Goal: Information Seeking & Learning: Learn about a topic

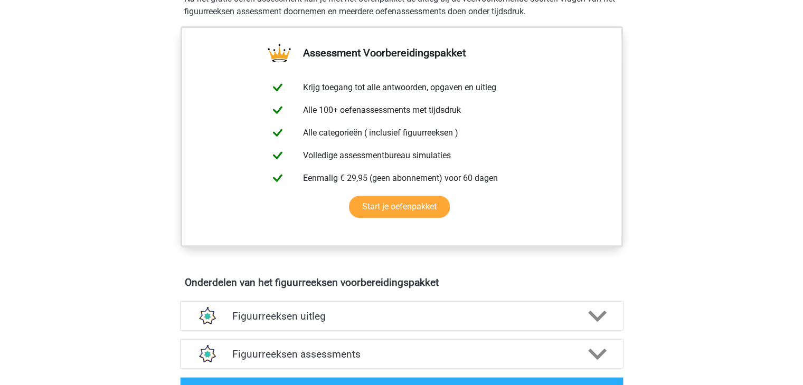
scroll to position [633, 0]
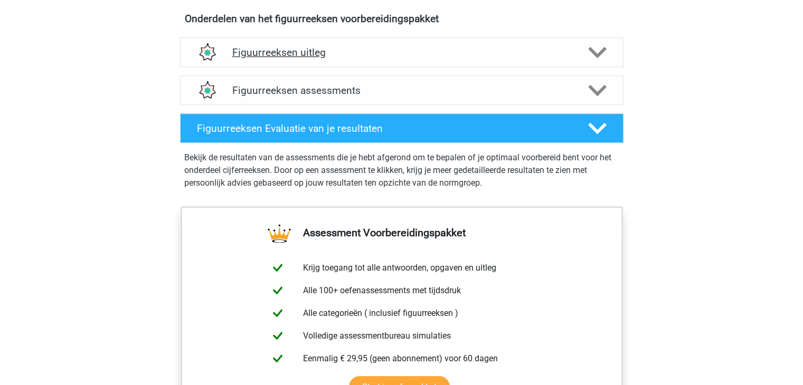
click at [321, 63] on div "Figuurreeksen uitleg" at bounding box center [401, 52] width 443 height 30
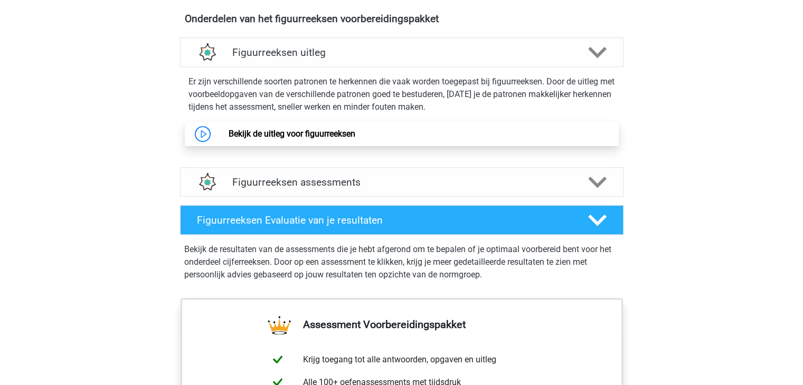
click at [299, 138] on link "Bekijk de uitleg voor figuurreeksen" at bounding box center [291, 134] width 127 height 10
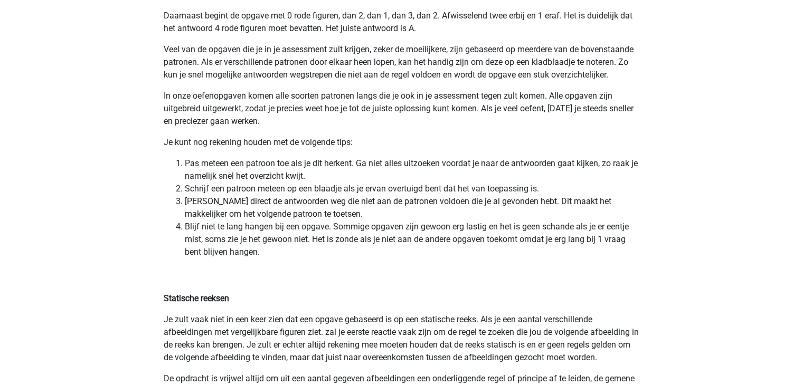
scroll to position [2216, 0]
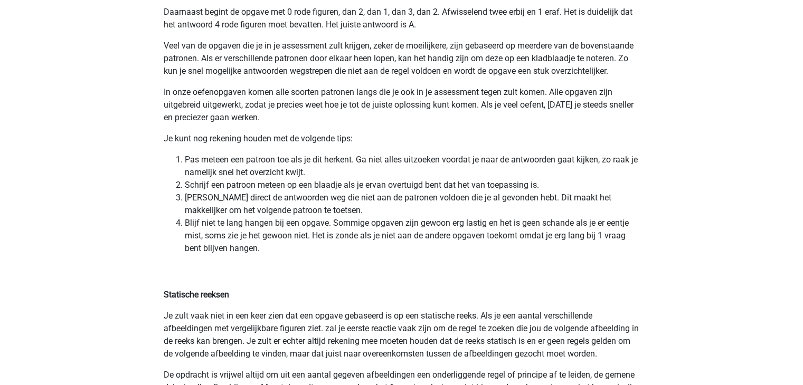
click at [173, 159] on ol "Pas meteen een patroon toe als je dit herkent. Ga niet alles uitzoeken voordat …" at bounding box center [402, 204] width 476 height 101
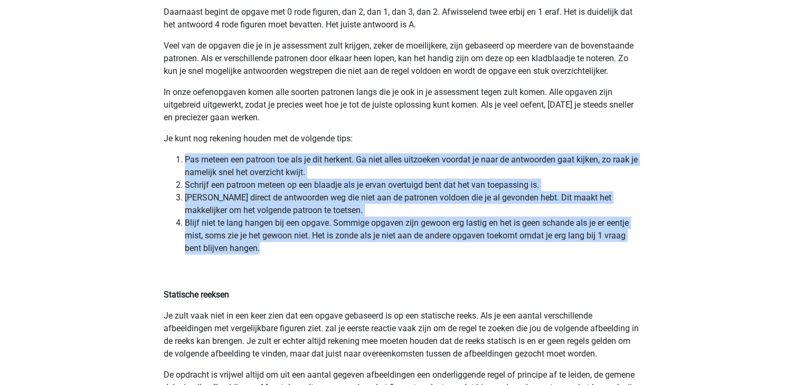
drag, startPoint x: 186, startPoint y: 159, endPoint x: 274, endPoint y: 252, distance: 128.0
click at [274, 252] on ol "Pas meteen een patroon toe als je dit herkent. Ga niet alles uitzoeken voordat …" at bounding box center [402, 204] width 476 height 101
copy ol "Pas meteen een patroon toe als je dit herkent. Ga niet alles uitzoeken voordat …"
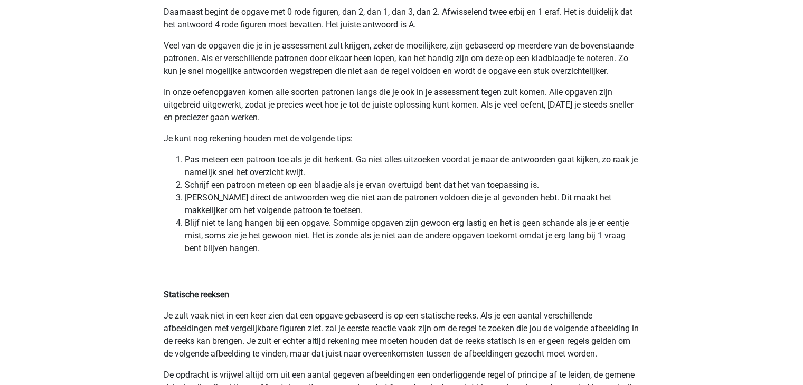
click at [344, 275] on p "Statische reeksen" at bounding box center [402, 282] width 476 height 38
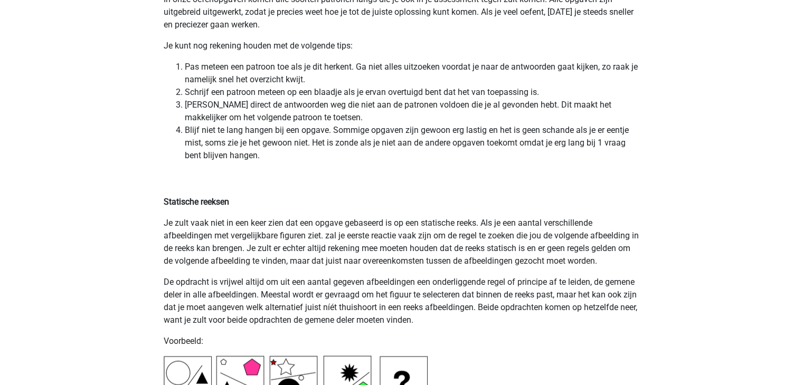
scroll to position [2322, 0]
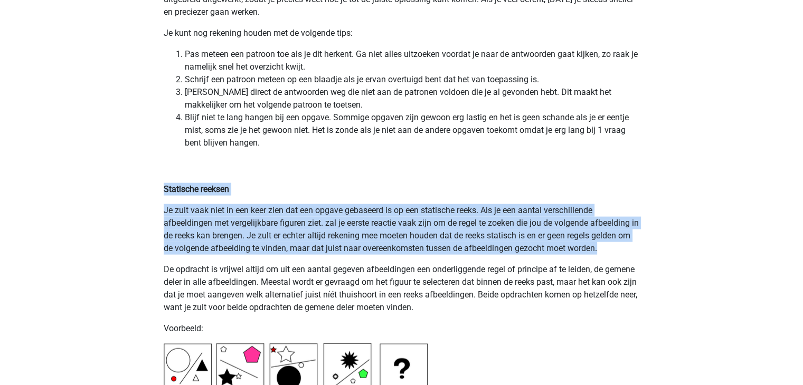
drag, startPoint x: 164, startPoint y: 188, endPoint x: 619, endPoint y: 249, distance: 459.8
copy div "Statische reeksen Je zult vaak niet in een keer zien dat een opgave gebaseerd i…"
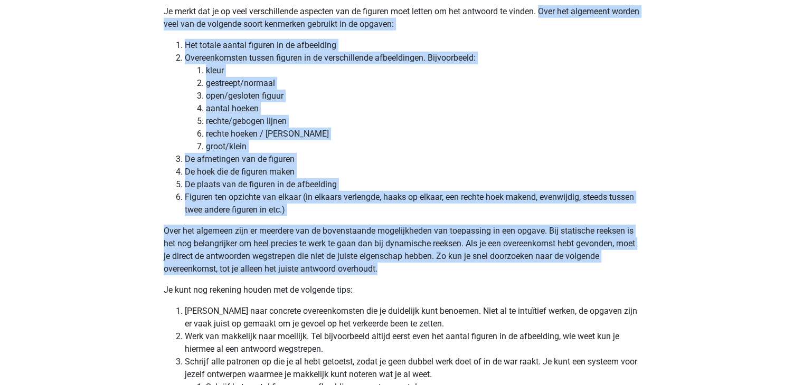
scroll to position [3007, 0]
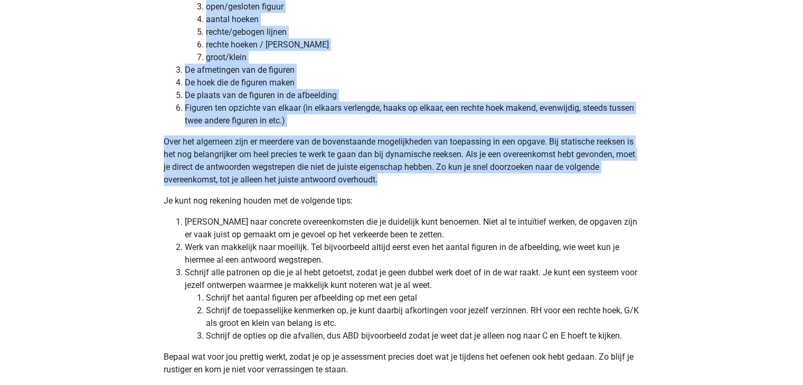
drag, startPoint x: 543, startPoint y: 133, endPoint x: 582, endPoint y: 182, distance: 63.0
copy div "Over het algemeent worden veel van de volgende soort kenmerken gebruikt in de o…"
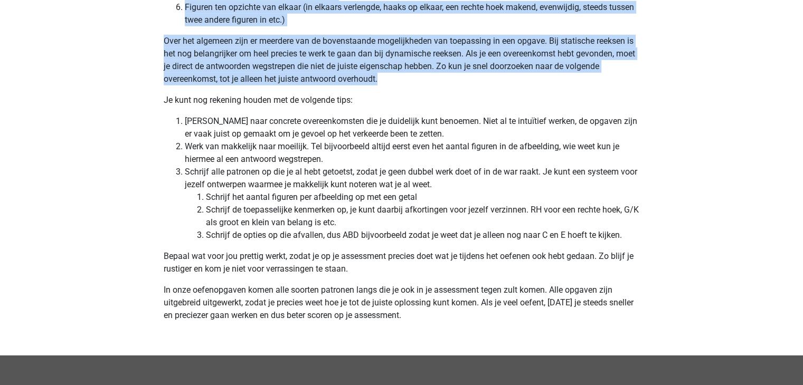
scroll to position [3113, 0]
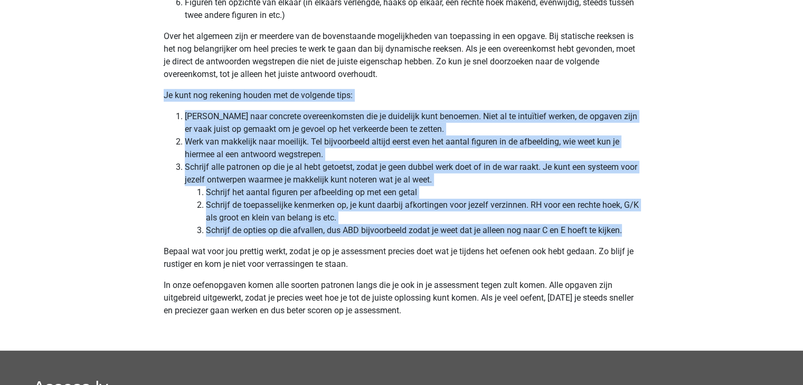
drag, startPoint x: 163, startPoint y: 95, endPoint x: 628, endPoint y: 235, distance: 485.4
copy div "Je kunt nog rekening houden met de volgende tips: Zoek naar concrete overeenkom…"
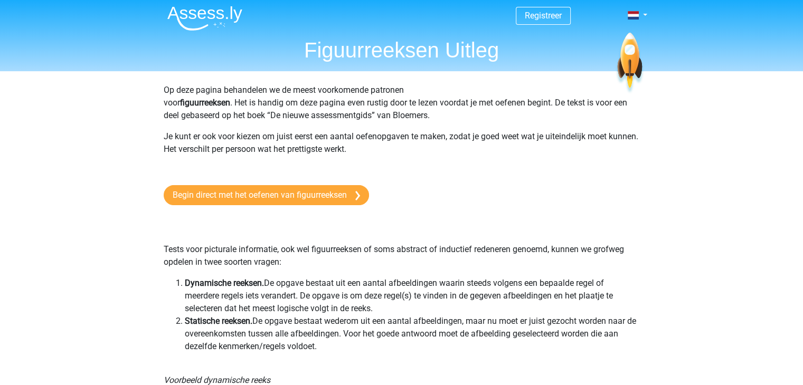
scroll to position [0, 0]
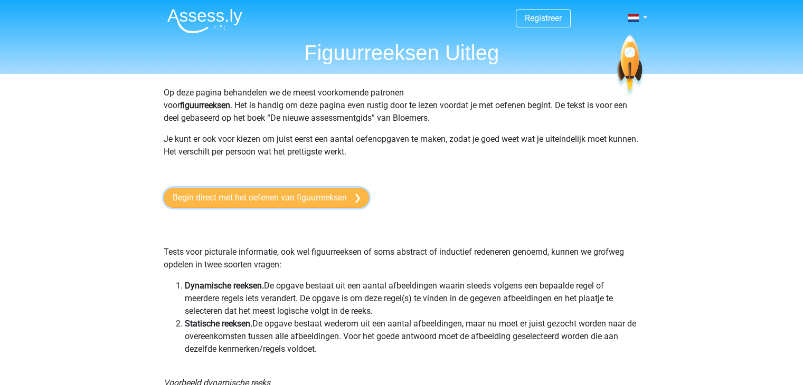
click at [262, 192] on link "Begin direct met het oefenen van figuurreeksen" at bounding box center [266, 198] width 205 height 20
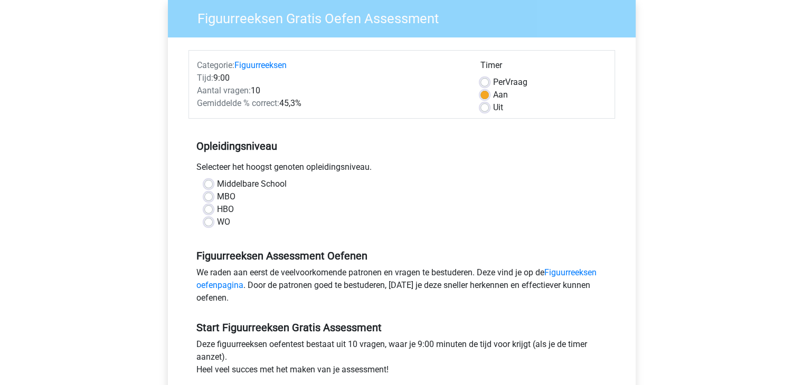
scroll to position [106, 0]
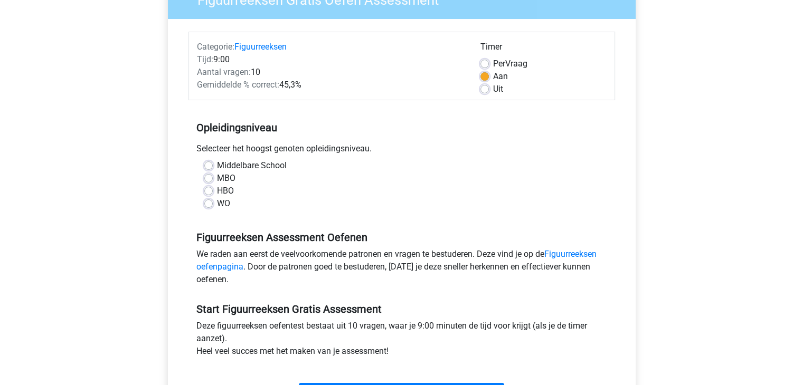
click at [213, 180] on div "MBO" at bounding box center [401, 178] width 395 height 13
click at [217, 180] on label "MBO" at bounding box center [226, 178] width 18 height 13
click at [209, 180] on input "MBO" at bounding box center [208, 177] width 8 height 11
radio input "true"
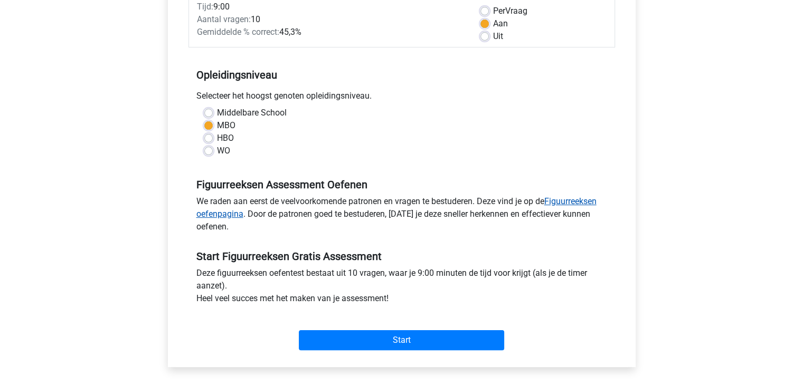
click at [566, 200] on link "Figuurreeksen oefenpagina" at bounding box center [396, 207] width 400 height 23
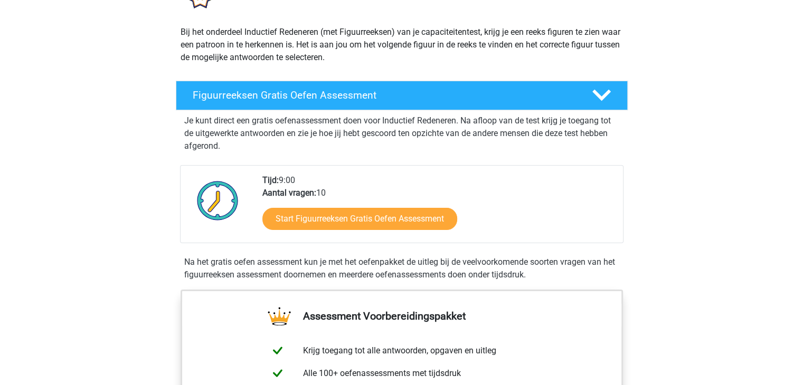
scroll to position [106, 0]
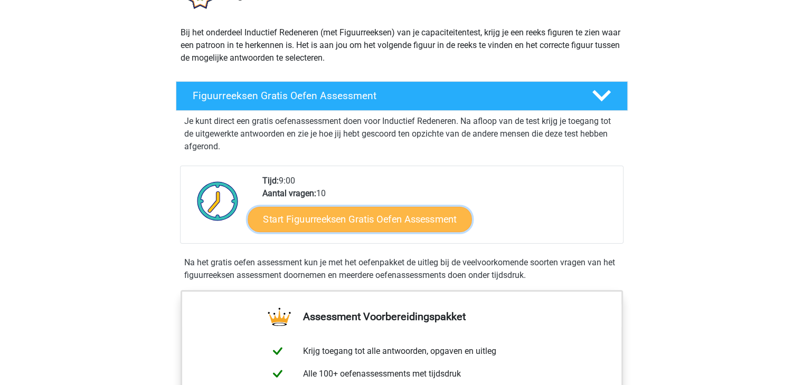
click at [425, 224] on link "Start Figuurreeksen Gratis Oefen Assessment" at bounding box center [359, 218] width 224 height 25
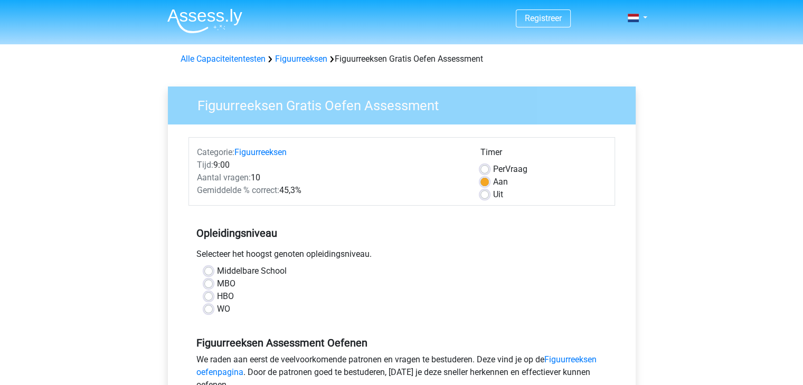
click at [203, 283] on div "Middelbare School MBO HBO WO" at bounding box center [401, 290] width 410 height 51
click at [217, 285] on label "MBO" at bounding box center [226, 284] width 18 height 13
click at [208, 285] on input "MBO" at bounding box center [208, 283] width 8 height 11
radio input "true"
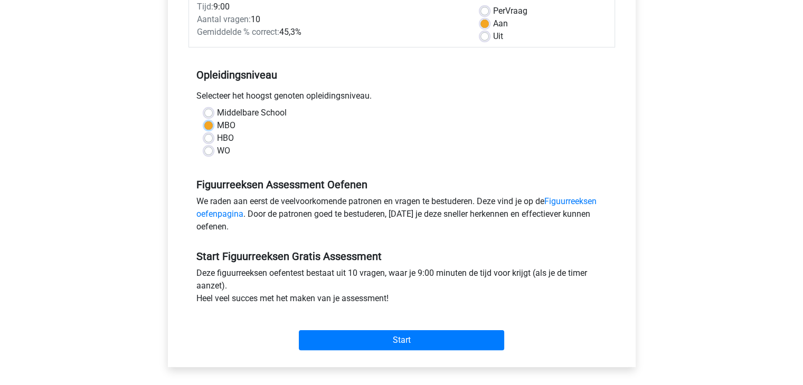
scroll to position [211, 0]
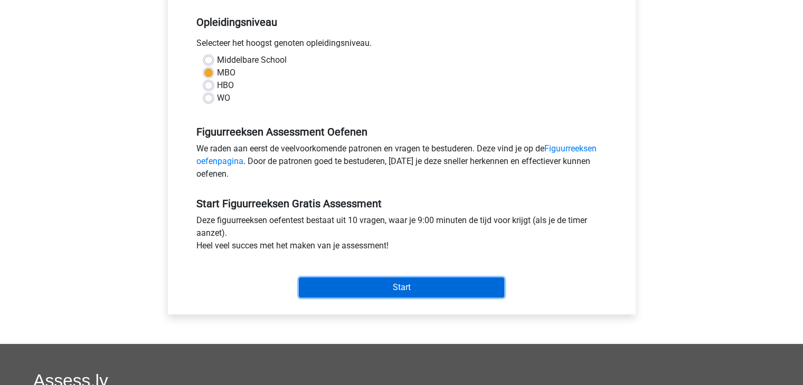
click at [352, 292] on input "Start" at bounding box center [401, 288] width 205 height 20
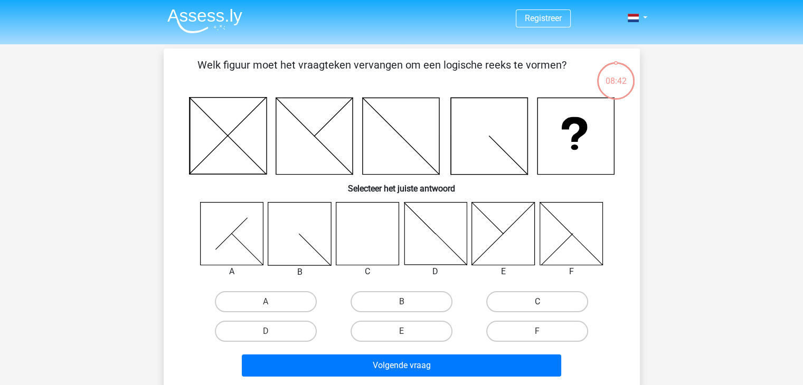
click at [512, 304] on label "C" at bounding box center [537, 301] width 102 height 21
click at [537, 304] on input "C" at bounding box center [540, 305] width 7 height 7
radio input "true"
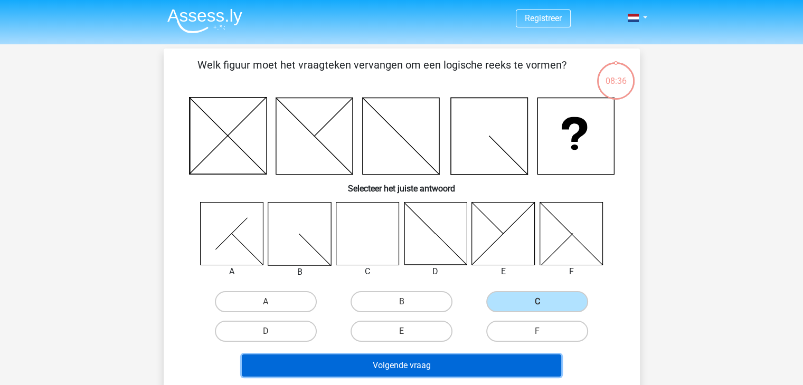
click at [441, 360] on button "Volgende vraag" at bounding box center [401, 366] width 319 height 22
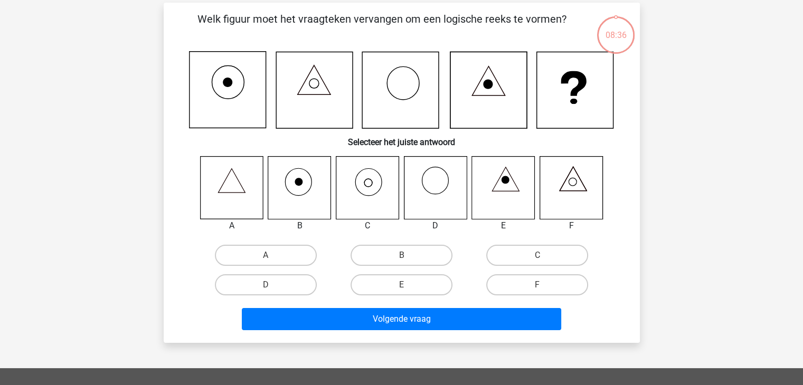
scroll to position [49, 0]
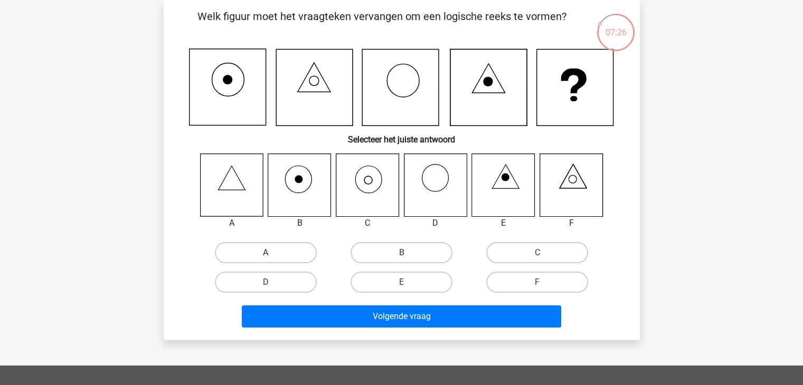
click at [265, 252] on label "A" at bounding box center [266, 252] width 102 height 21
click at [265, 253] on input "A" at bounding box center [268, 256] width 7 height 7
radio input "true"
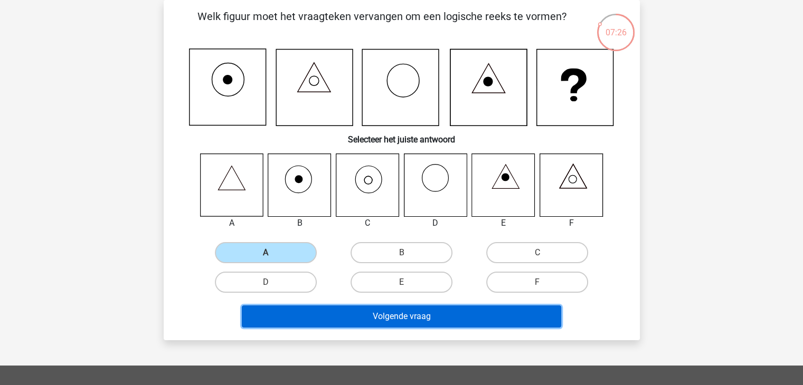
click at [356, 310] on button "Volgende vraag" at bounding box center [401, 316] width 319 height 22
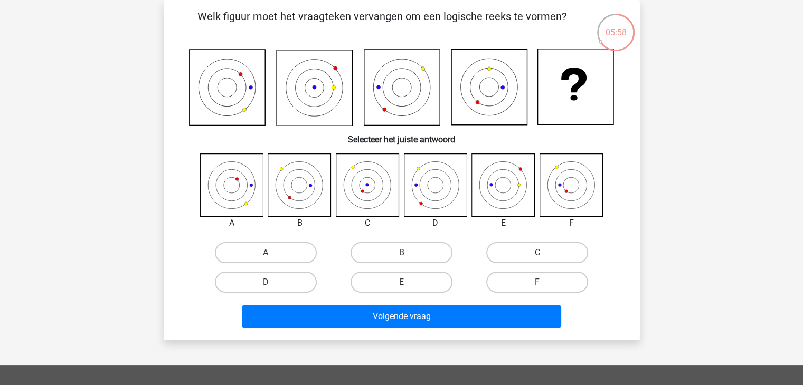
click at [523, 252] on label "C" at bounding box center [537, 252] width 102 height 21
click at [537, 253] on input "C" at bounding box center [540, 256] width 7 height 7
radio input "true"
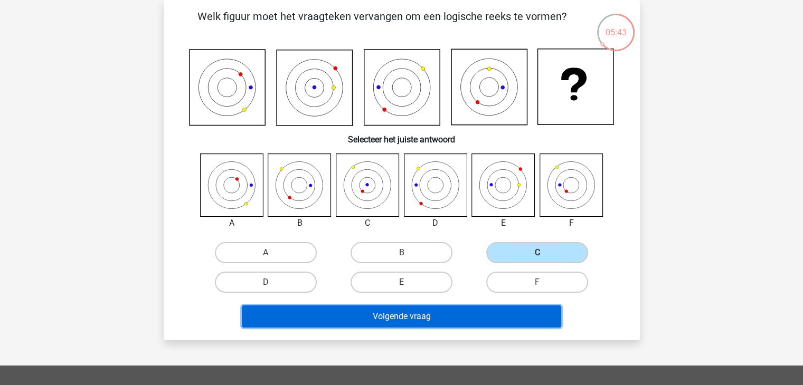
click at [422, 311] on button "Volgende vraag" at bounding box center [401, 316] width 319 height 22
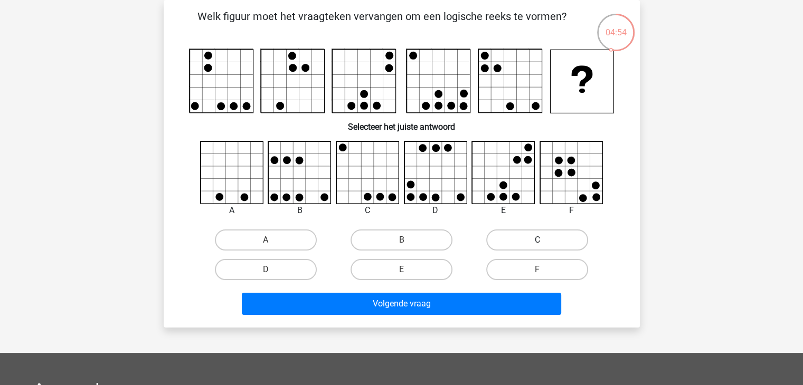
click at [510, 237] on label "C" at bounding box center [537, 240] width 102 height 21
click at [537, 240] on input "C" at bounding box center [540, 243] width 7 height 7
radio input "true"
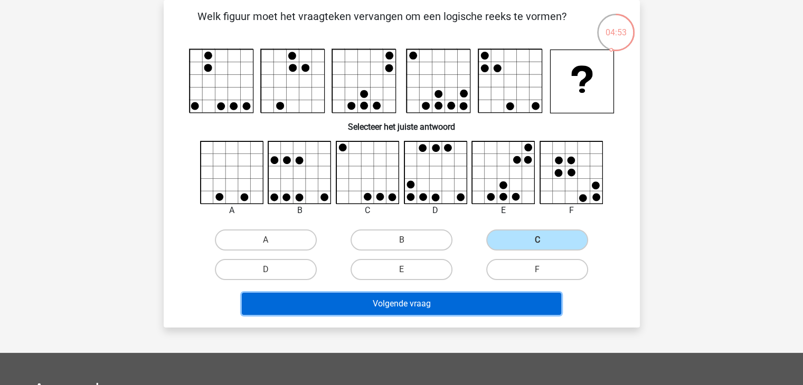
click at [439, 304] on button "Volgende vraag" at bounding box center [401, 304] width 319 height 22
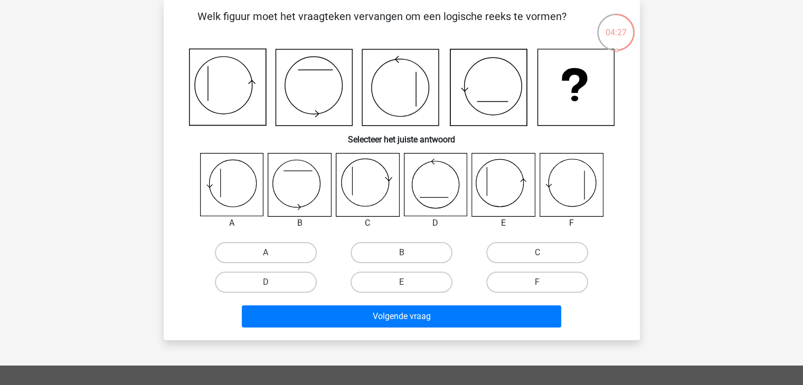
click at [505, 196] on icon at bounding box center [503, 185] width 63 height 63
click at [418, 280] on label "E" at bounding box center [401, 282] width 102 height 21
click at [408, 282] on input "E" at bounding box center [404, 285] width 7 height 7
radio input "true"
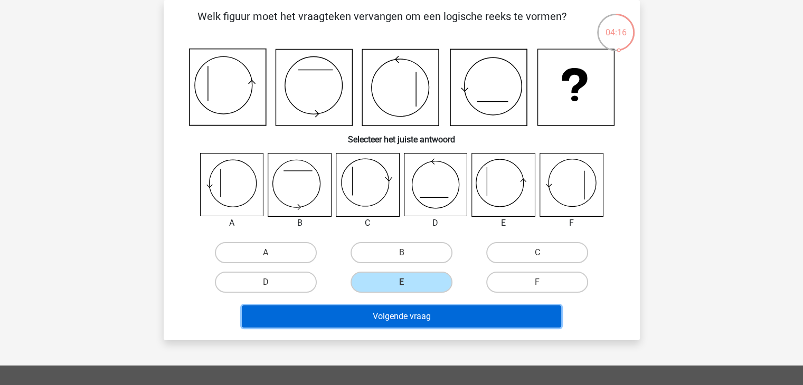
click at [432, 322] on button "Volgende vraag" at bounding box center [401, 316] width 319 height 22
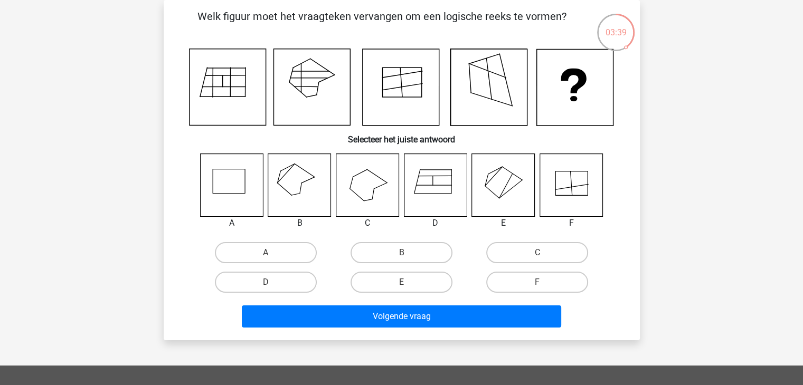
click at [303, 197] on icon at bounding box center [299, 185] width 63 height 63
click at [394, 256] on label "B" at bounding box center [401, 252] width 102 height 21
click at [401, 256] on input "B" at bounding box center [404, 256] width 7 height 7
radio input "true"
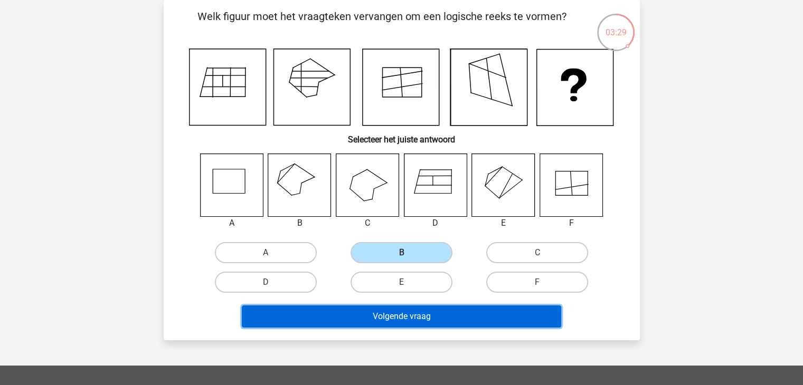
click at [387, 320] on button "Volgende vraag" at bounding box center [401, 316] width 319 height 22
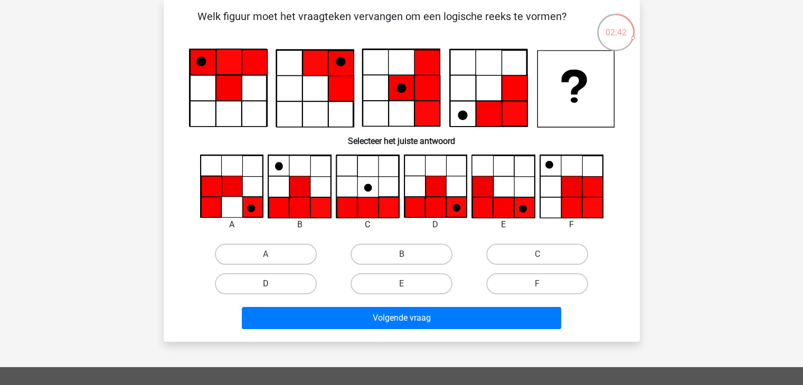
click at [293, 279] on label "D" at bounding box center [266, 283] width 102 height 21
click at [272, 284] on input "D" at bounding box center [268, 287] width 7 height 7
radio input "true"
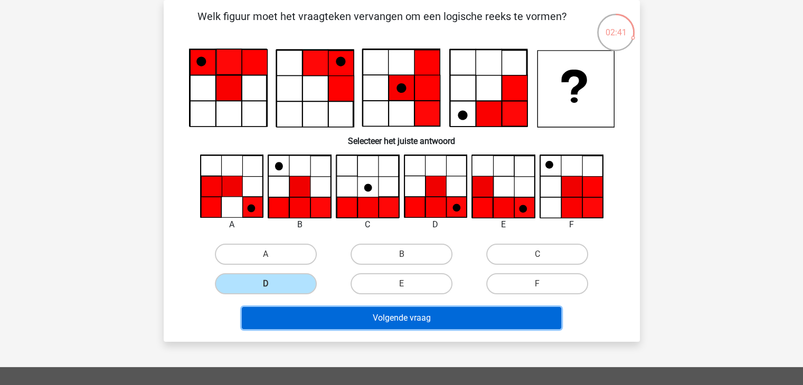
click at [377, 310] on button "Volgende vraag" at bounding box center [401, 318] width 319 height 22
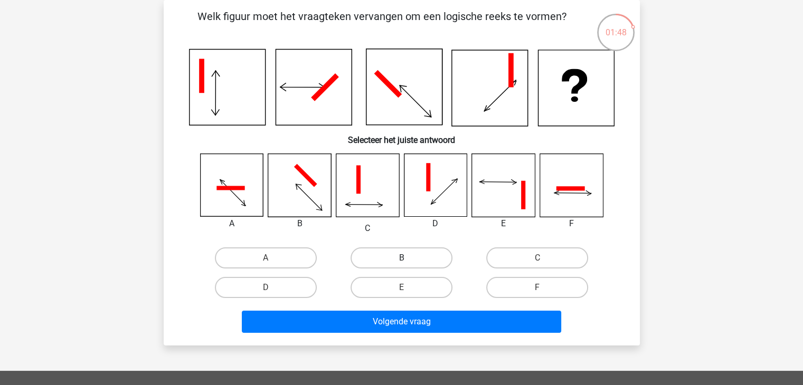
click at [384, 258] on label "B" at bounding box center [401, 257] width 102 height 21
click at [401, 258] on input "B" at bounding box center [404, 261] width 7 height 7
radio input "true"
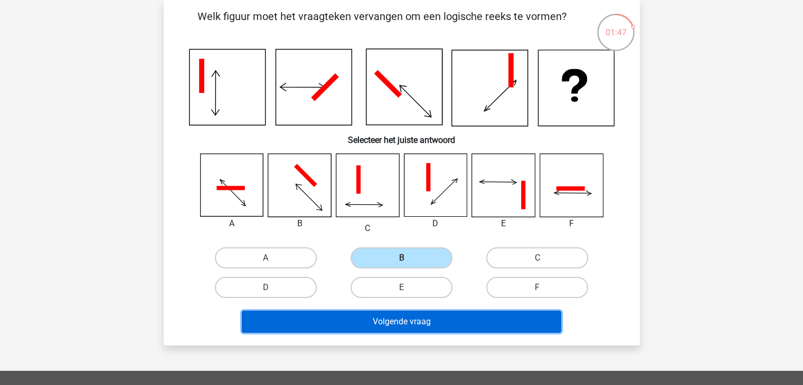
click at [400, 317] on button "Volgende vraag" at bounding box center [401, 322] width 319 height 22
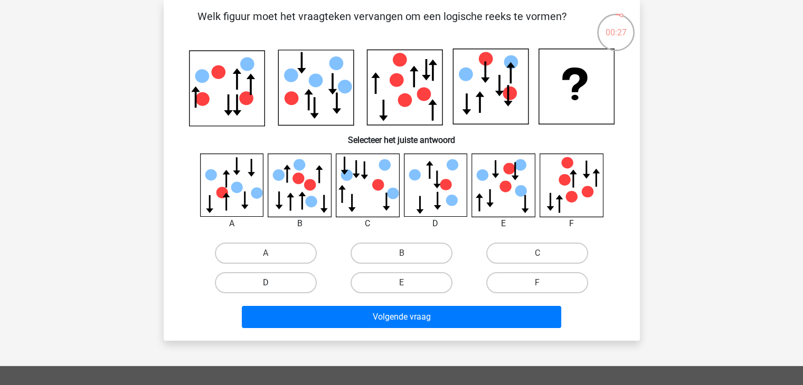
click at [279, 279] on label "D" at bounding box center [266, 282] width 102 height 21
click at [272, 283] on input "D" at bounding box center [268, 286] width 7 height 7
radio input "true"
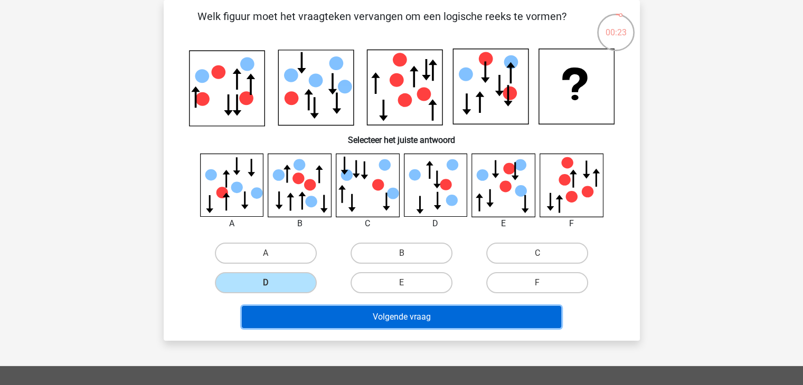
click at [392, 317] on button "Volgende vraag" at bounding box center [401, 317] width 319 height 22
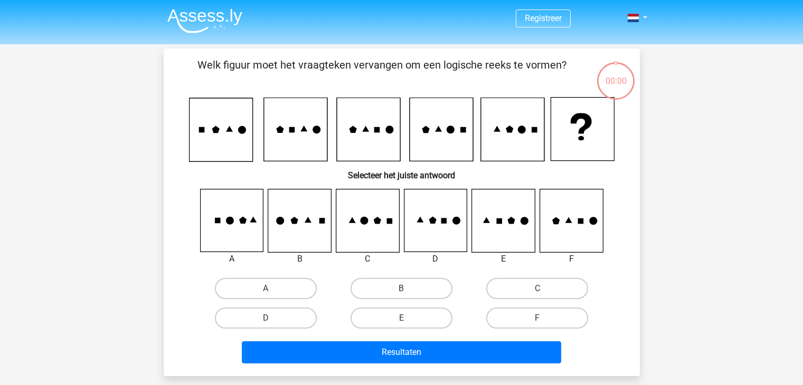
scroll to position [49, 0]
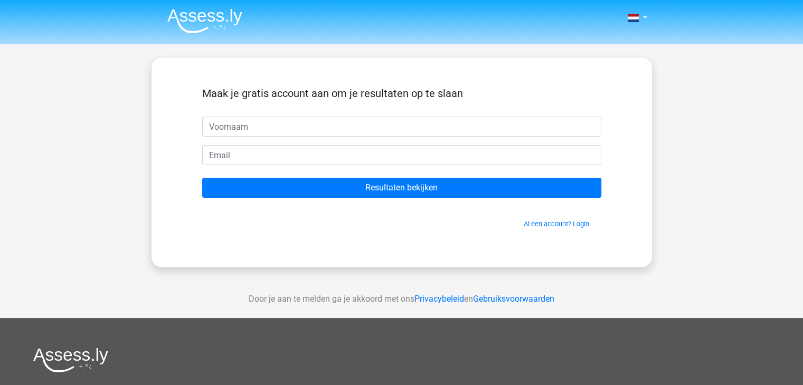
click at [397, 303] on div "Door je aan te melden ga je akkoord met ons Privacybeleid en Gebruiksvoorwaarden" at bounding box center [401, 299] width 803 height 38
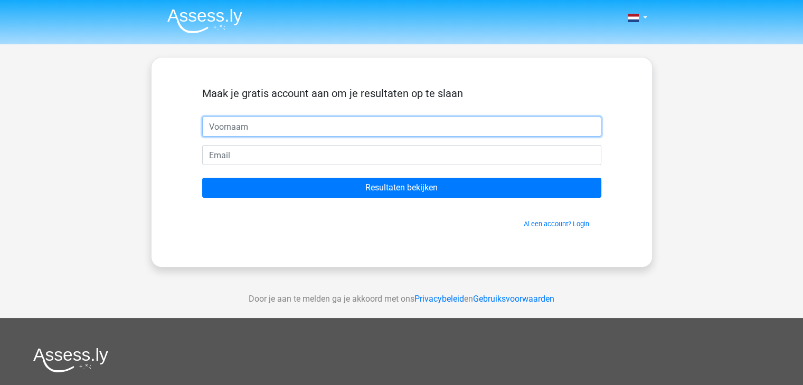
click at [268, 129] on input "text" at bounding box center [401, 127] width 399 height 20
type input "Dianne"
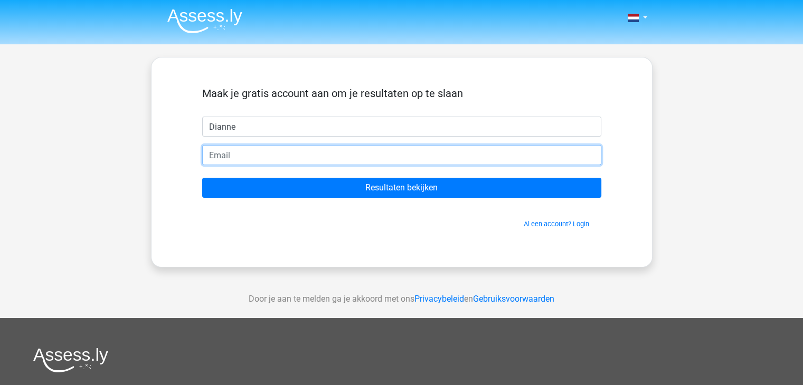
click at [273, 152] on input "email" at bounding box center [401, 155] width 399 height 20
type input "[EMAIL_ADDRESS][DOMAIN_NAME]"
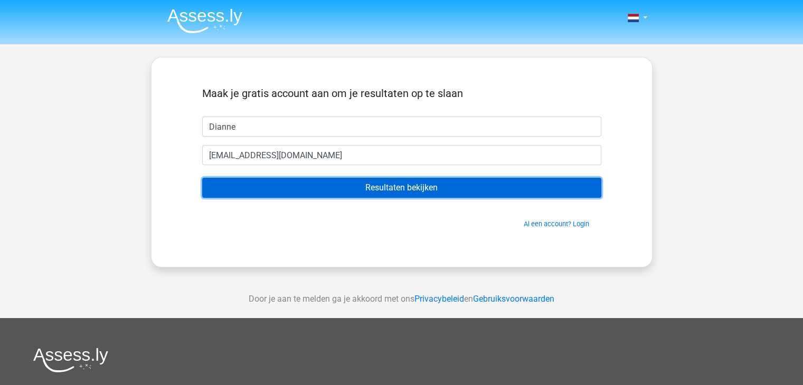
click at [382, 187] on input "Resultaten bekijken" at bounding box center [401, 188] width 399 height 20
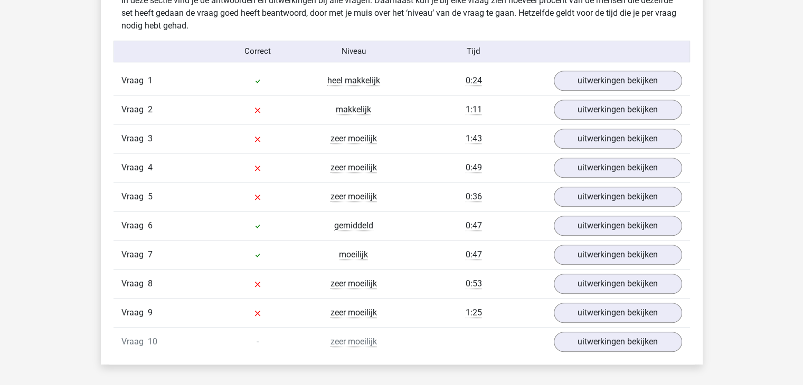
scroll to position [897, 0]
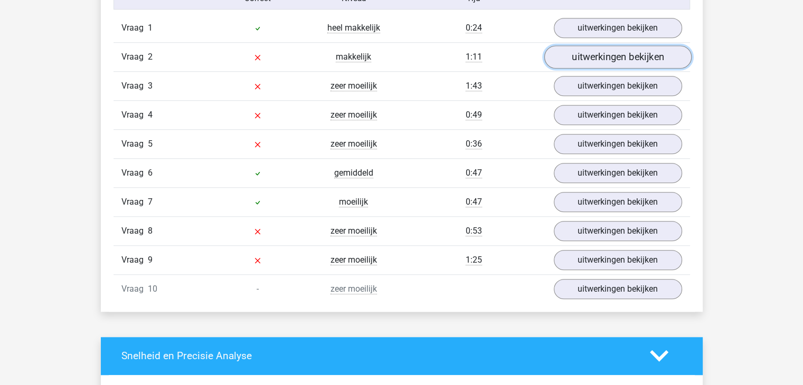
click at [610, 63] on link "uitwerkingen bekijken" at bounding box center [616, 56] width 147 height 23
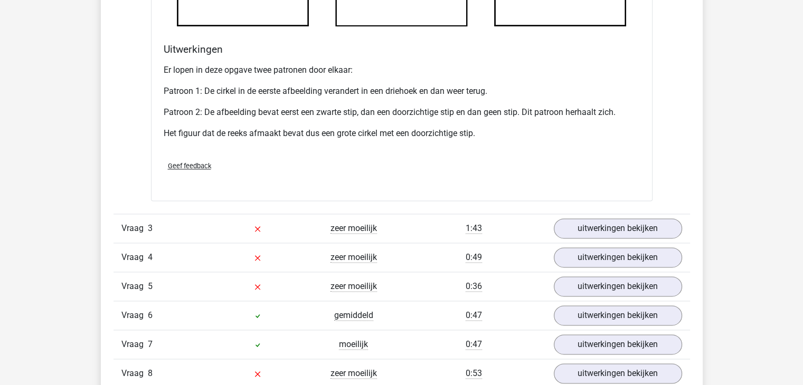
scroll to position [1425, 0]
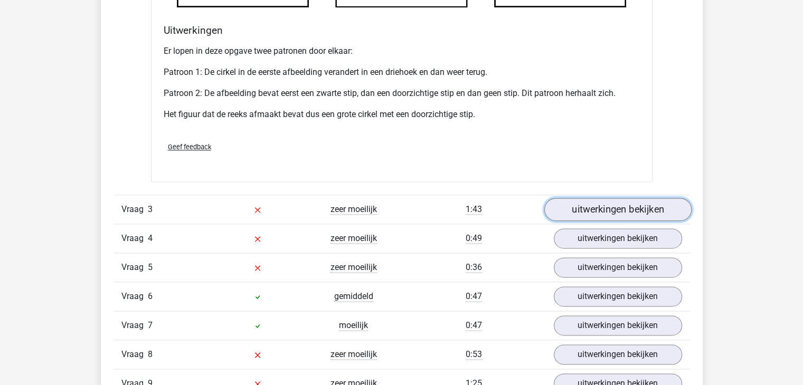
click at [607, 209] on link "uitwerkingen bekijken" at bounding box center [616, 209] width 147 height 23
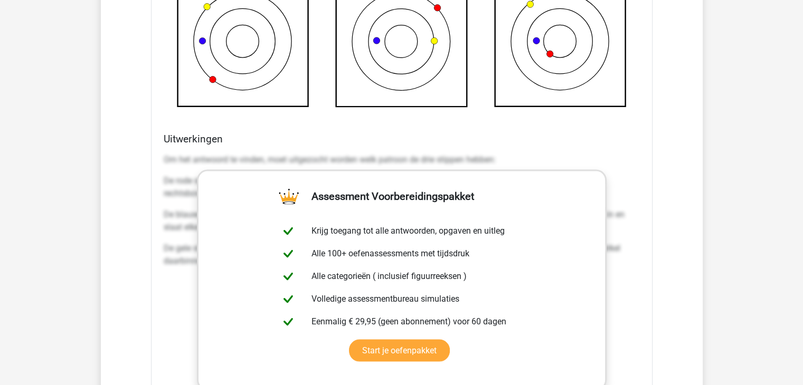
scroll to position [2058, 0]
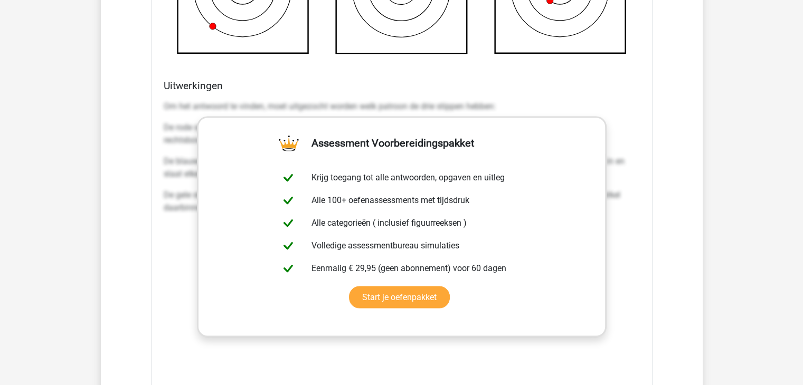
click at [643, 252] on div "Uitwerkingen Om het antwoord te vinden, moet uitgezocht worden welk patroon de …" at bounding box center [401, 246] width 484 height 333
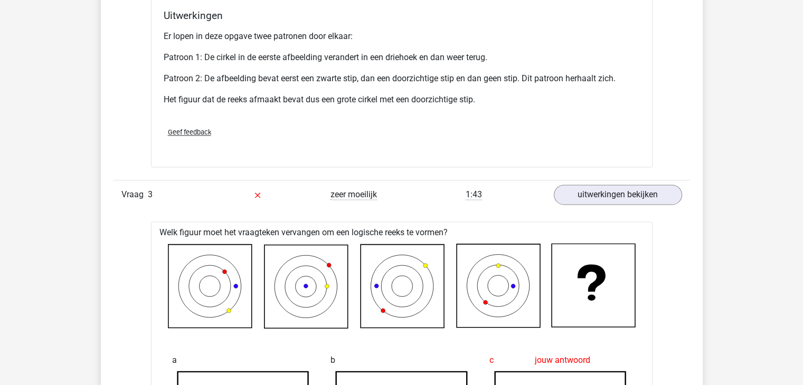
scroll to position [1425, 0]
